Goal: Find specific page/section: Find specific page/section

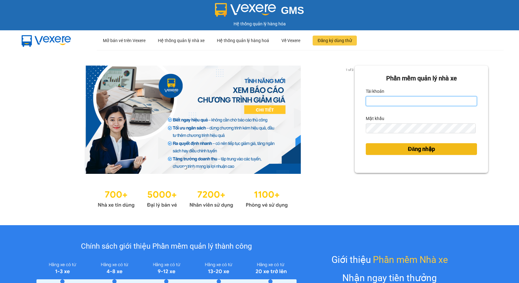
type input "thuyntt_kt.saoviet"
click at [422, 154] on button "Đăng nhập" at bounding box center [421, 149] width 111 height 12
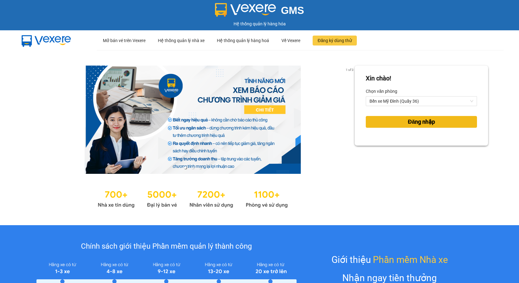
click at [377, 123] on button "Đăng nhập" at bounding box center [421, 122] width 111 height 12
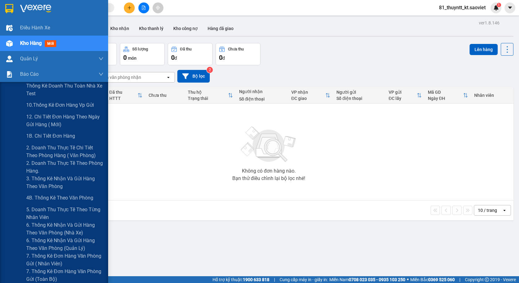
scroll to position [31, 0]
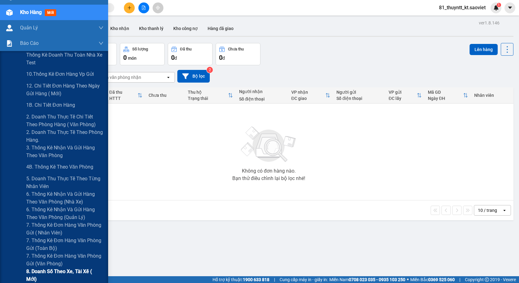
click at [60, 272] on span "8. Doanh số theo xe, tài xế ( mới)" at bounding box center [64, 274] width 77 height 15
